Goal: Check status: Check status

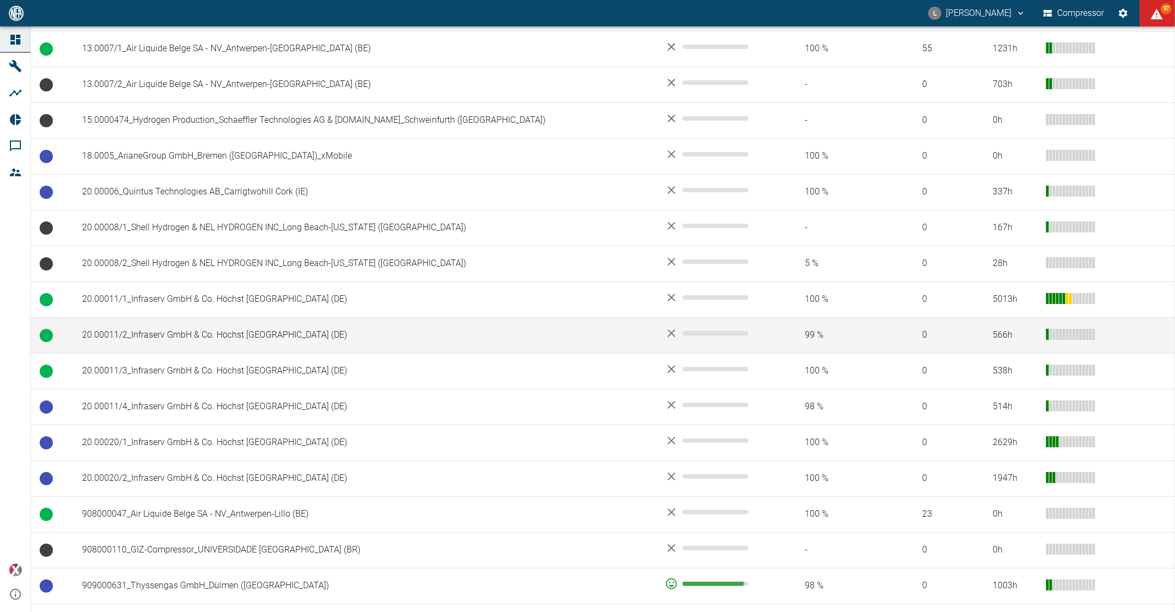
scroll to position [489, 0]
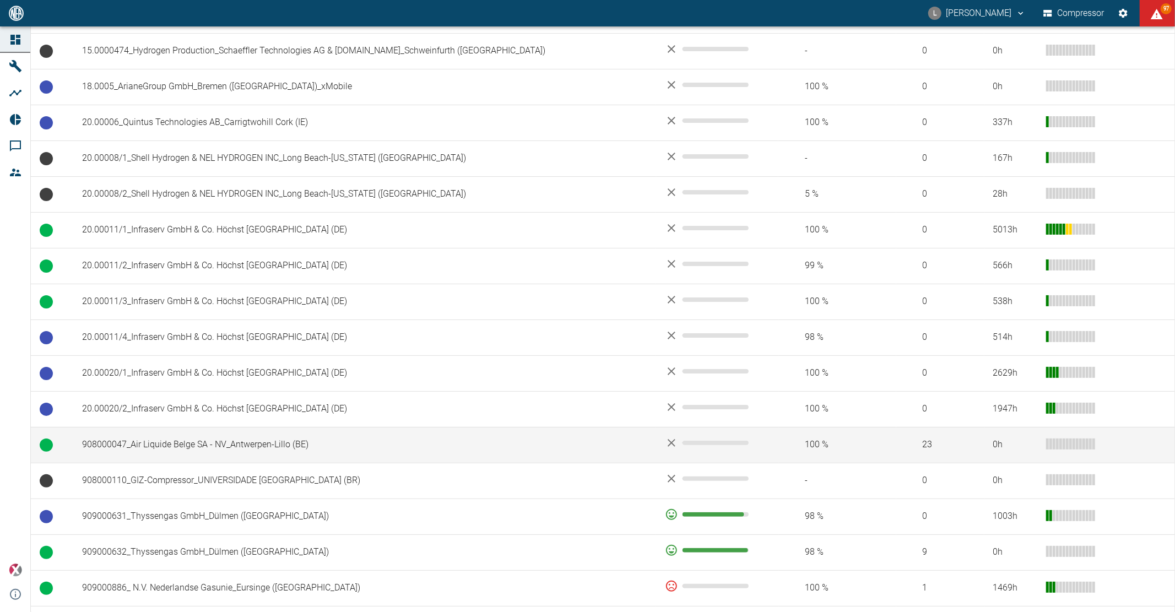
click at [229, 441] on td "908000047_Air Liquide Belge SA - NV_Antwerpen-Lillo (BE)" at bounding box center [364, 445] width 583 height 36
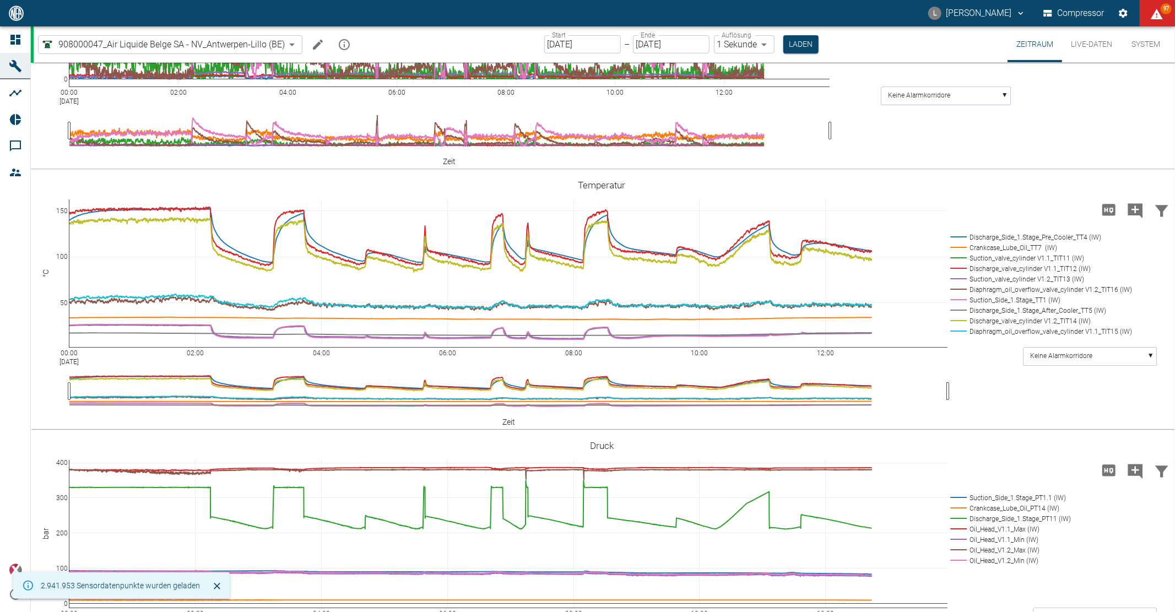
scroll to position [367, 0]
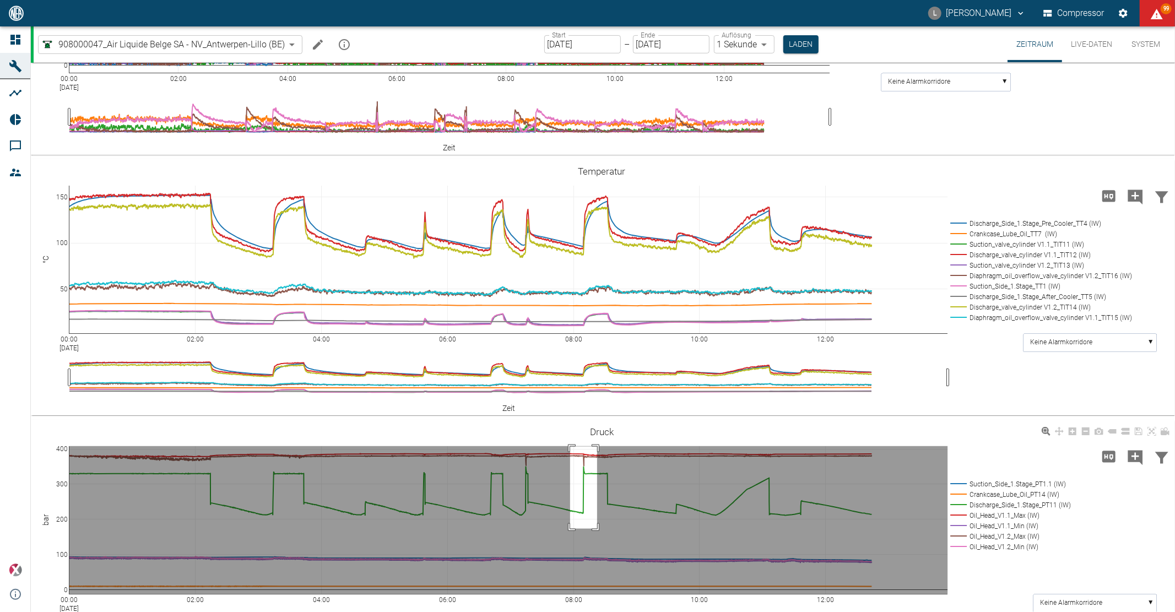
drag, startPoint x: 570, startPoint y: 506, endPoint x: 599, endPoint y: 593, distance: 91.6
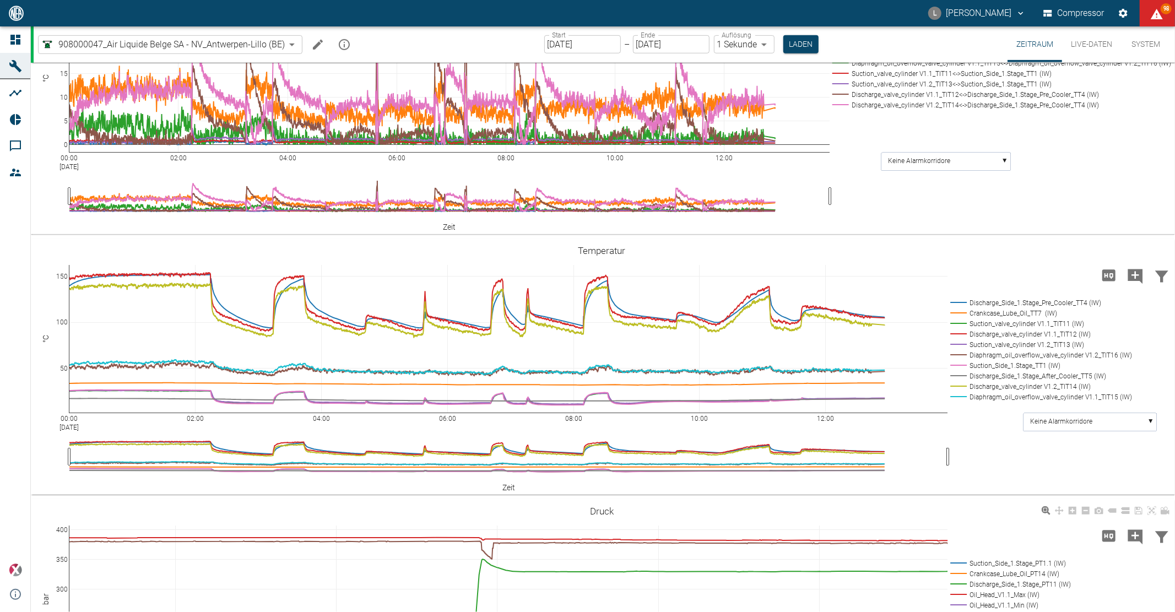
scroll to position [750, 0]
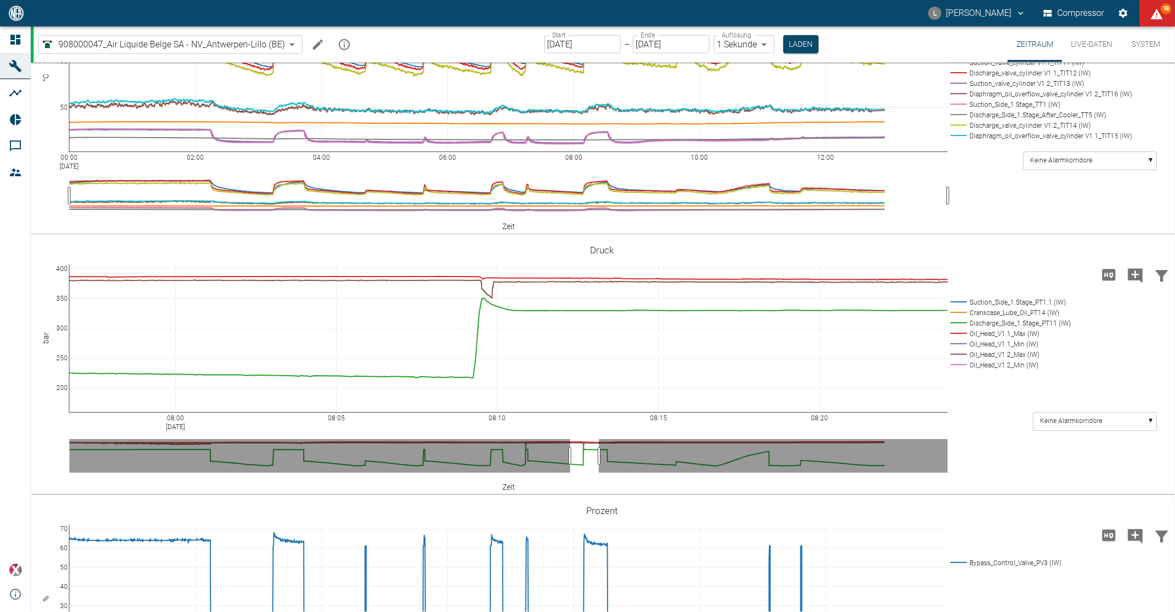
click at [1019, 230] on div "00:00 Sep 24, 2025 02:00 04:00 06:00 08:00 10:00 12:00 50 100 150 Discharge_Sid…" at bounding box center [602, 106] width 1142 height 248
click at [996, 490] on div "08:00 Sep 24, 2025 08:05 08:10 08:15 08:20 200 250 300 350 400 Suction_Side_1.S…" at bounding box center [602, 366] width 1142 height 248
click at [1148, 254] on icon at bounding box center [1151, 249] width 9 height 9
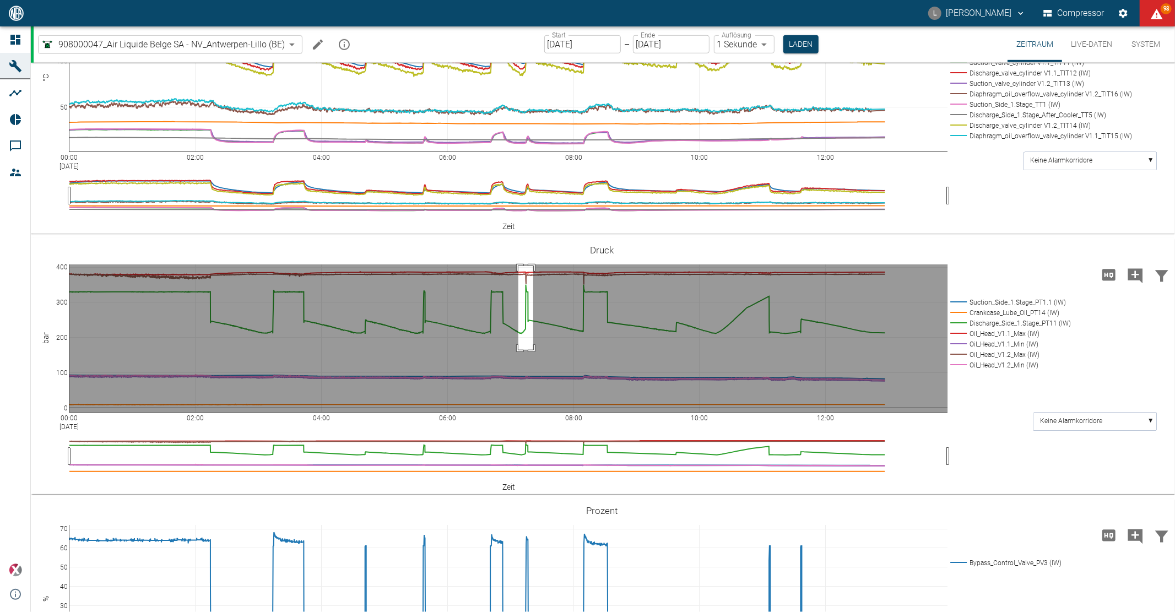
drag, startPoint x: 518, startPoint y: 384, endPoint x: 533, endPoint y: 468, distance: 85.0
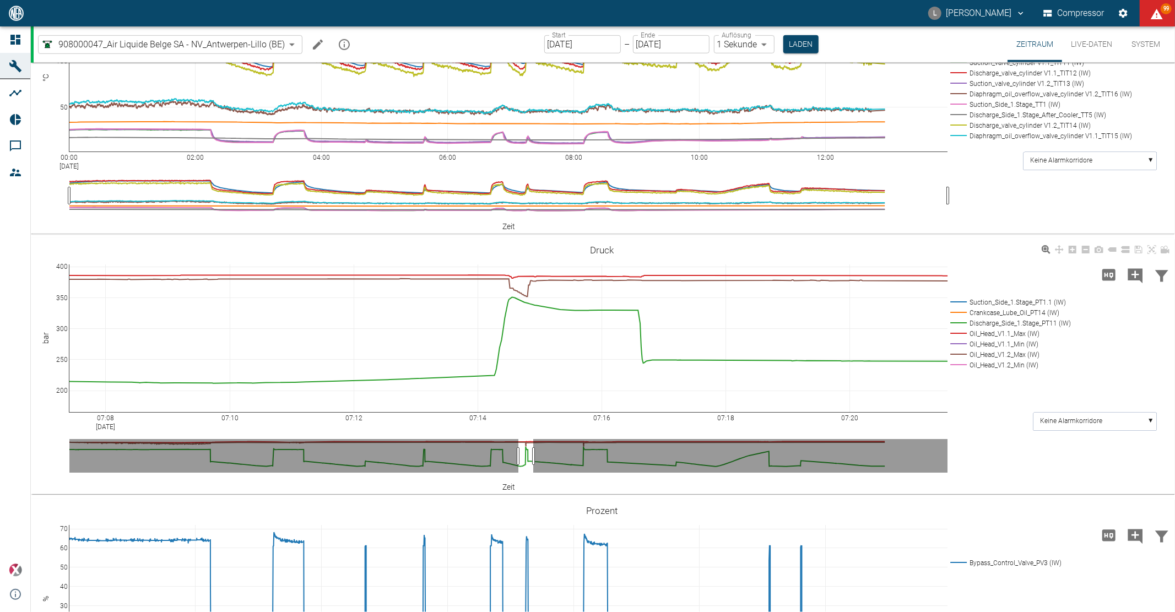
click at [1004, 379] on div "07:08 Sep 24, 2025 07:10 07:12 07:14 07:16 07:18 07:20 200 250 300 350 400 Suct…" at bounding box center [602, 366] width 1142 height 248
click at [1149, 254] on icon at bounding box center [1151, 249] width 9 height 9
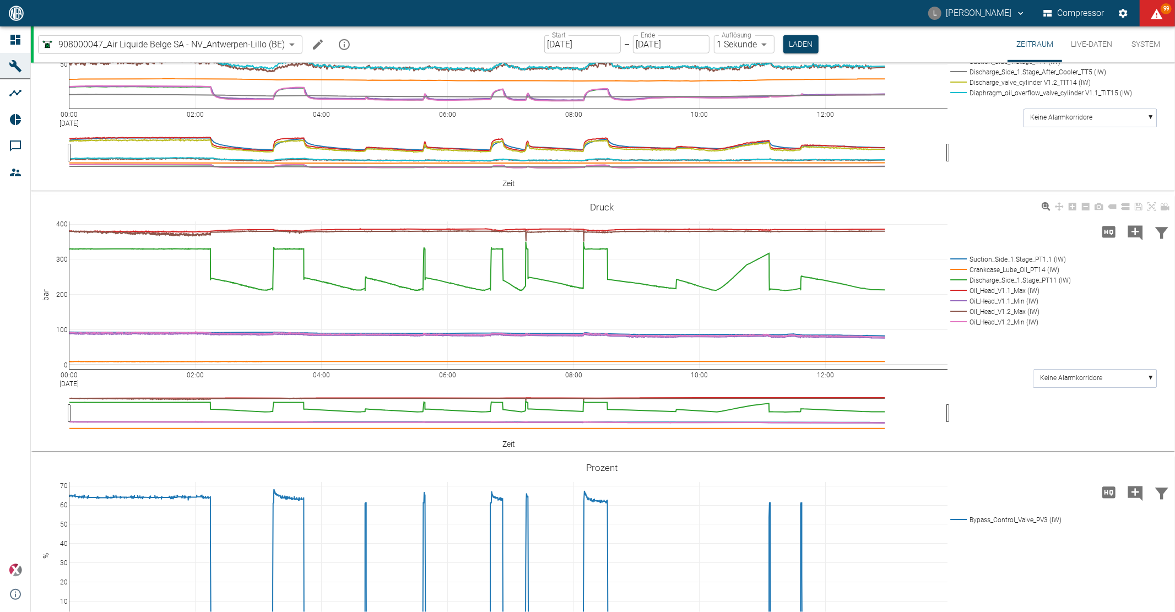
scroll to position [811, 0]
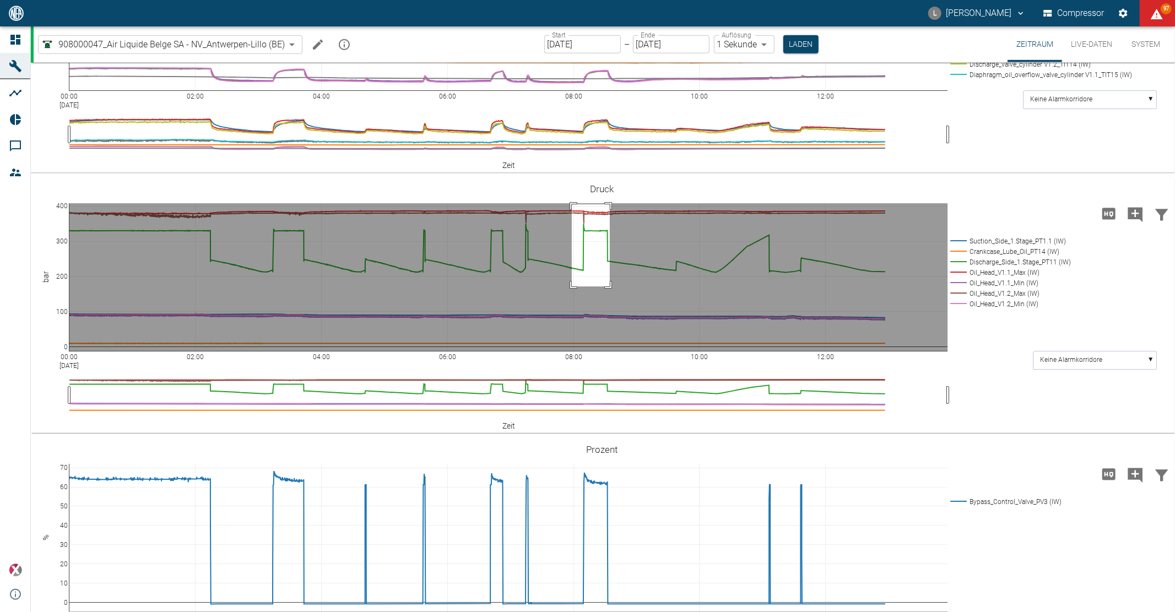
drag, startPoint x: 572, startPoint y: 323, endPoint x: 610, endPoint y: 405, distance: 90.4
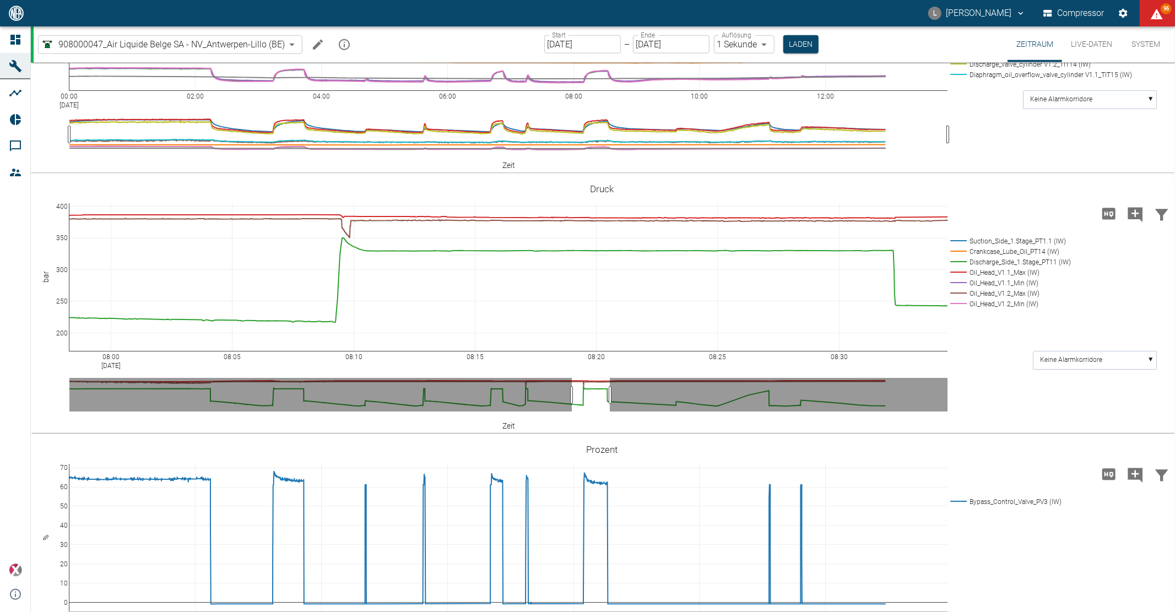
click at [1038, 169] on div "00:00 Sep 24, 2025 02:00 04:00 06:00 08:00 10:00 12:00 50 100 150 Discharge_Sid…" at bounding box center [602, 45] width 1142 height 248
click at [1150, 193] on icon at bounding box center [1151, 188] width 9 height 9
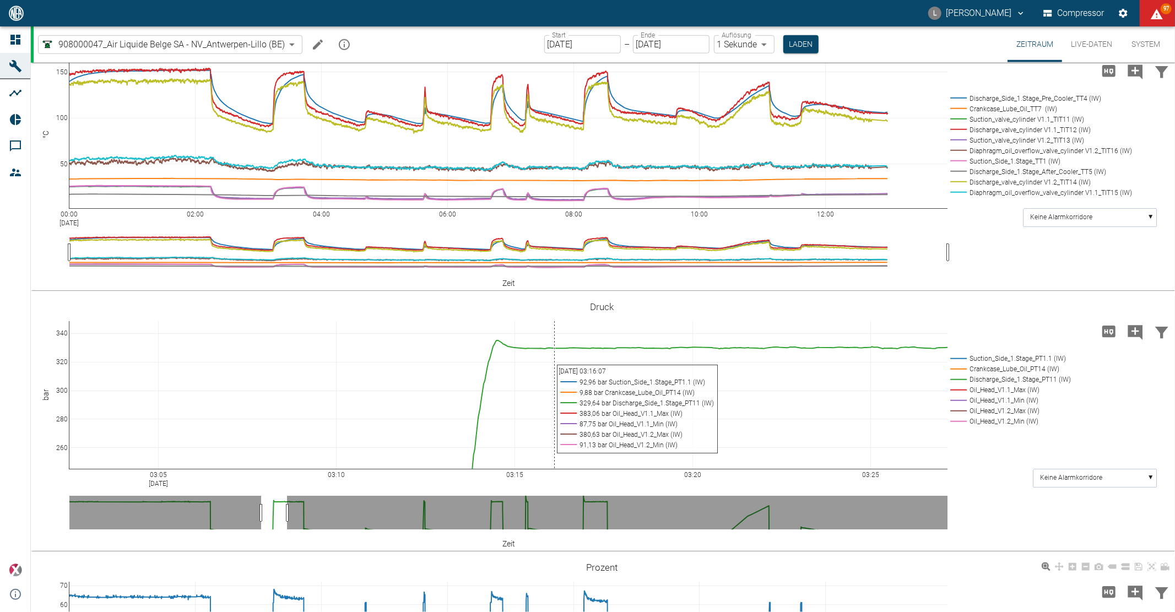
scroll to position [995, 0]
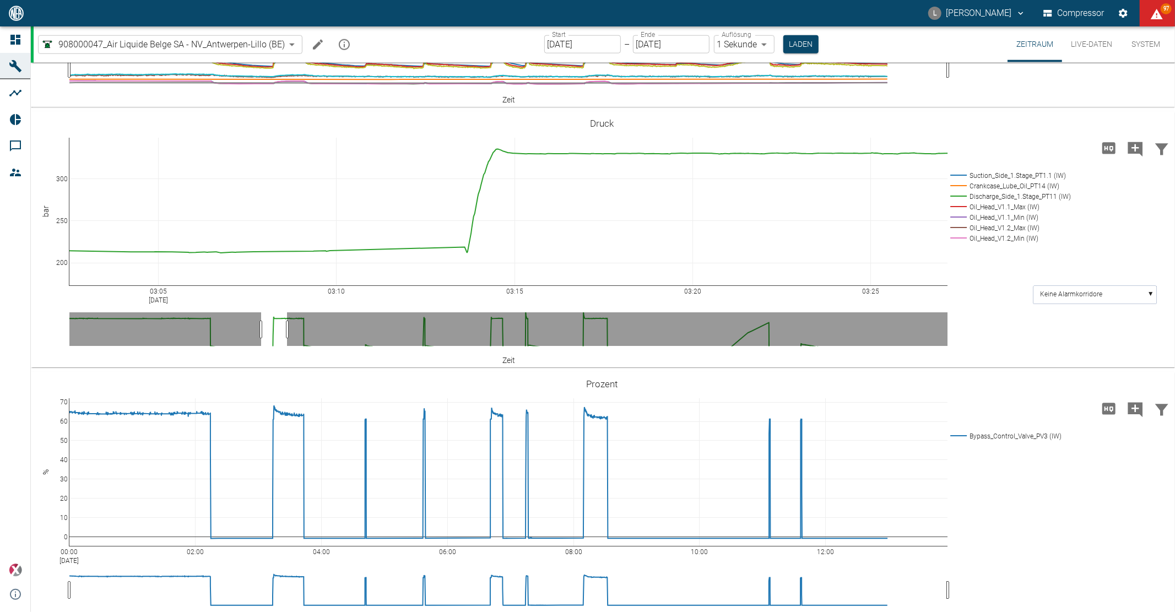
drag, startPoint x: 61, startPoint y: 279, endPoint x: 62, endPoint y: 219, distance: 60.6
click at [1151, 122] on icon at bounding box center [1151, 122] width 9 height 9
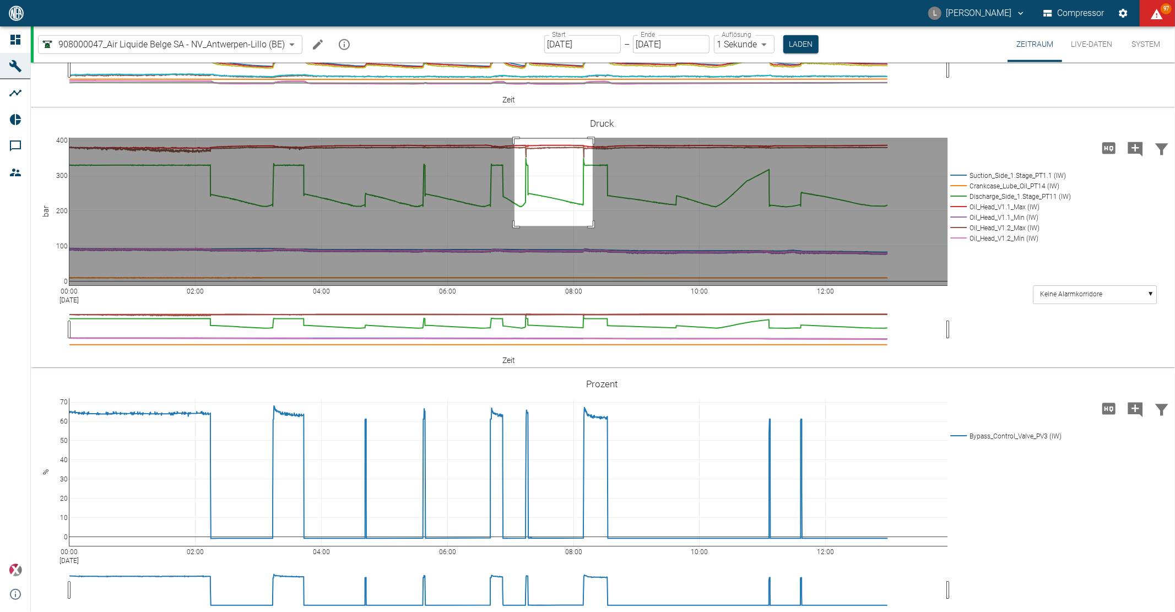
drag, startPoint x: 514, startPoint y: 139, endPoint x: 593, endPoint y: 226, distance: 117.0
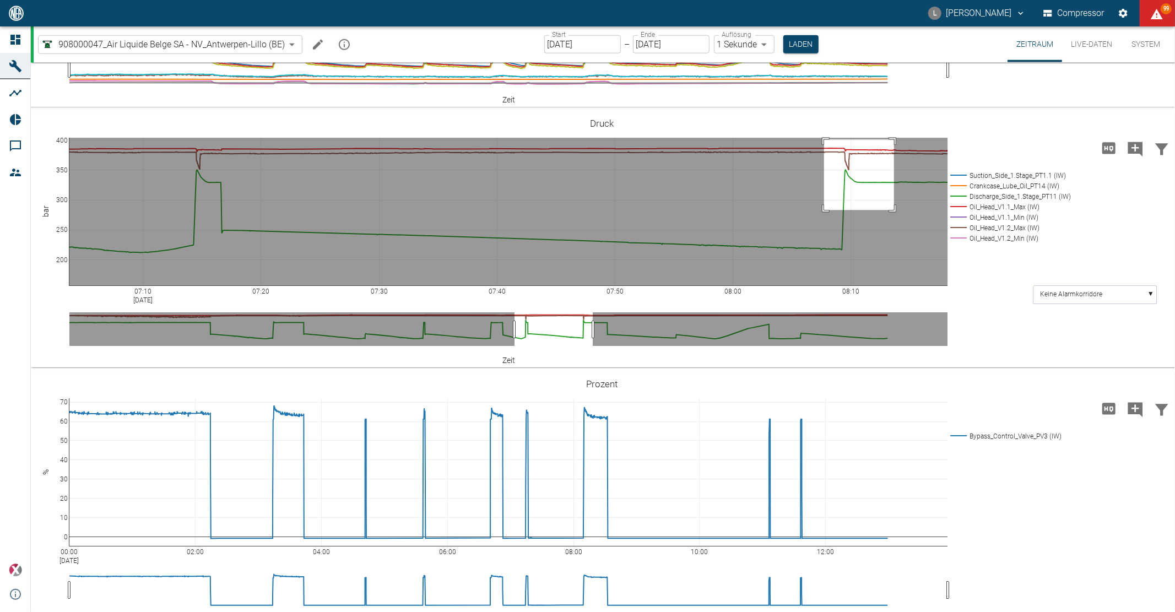
drag, startPoint x: 824, startPoint y: 140, endPoint x: 894, endPoint y: 210, distance: 99.3
